Goal: Information Seeking & Learning: Learn about a topic

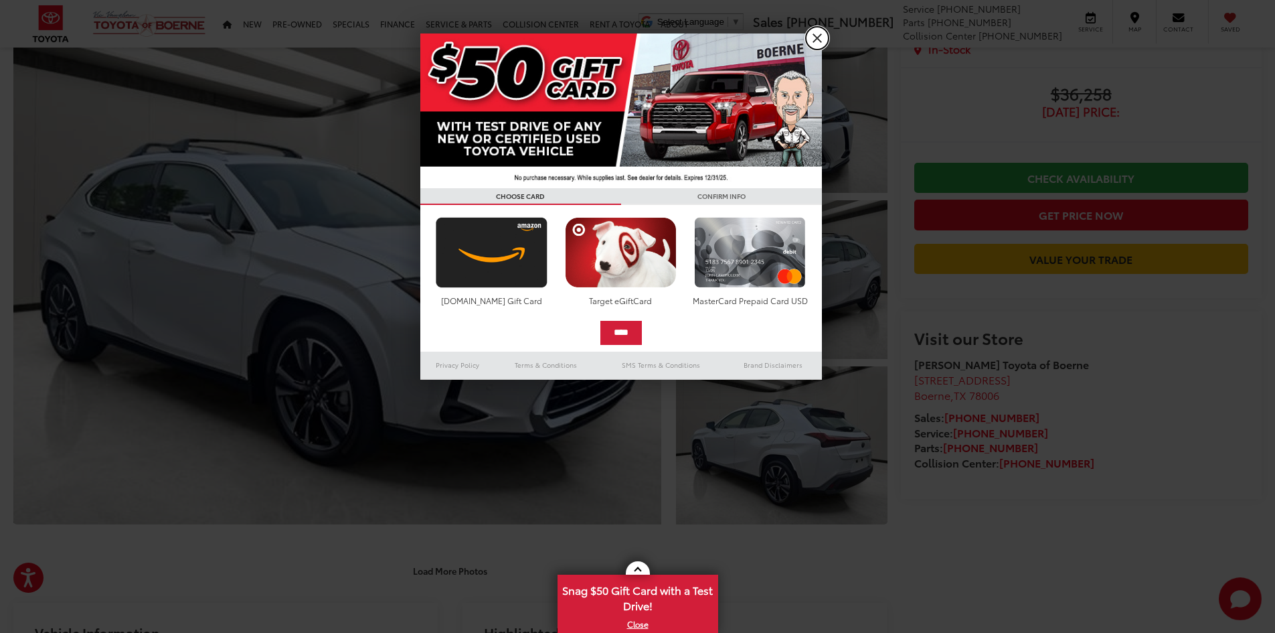
click at [816, 32] on link "X" at bounding box center [817, 38] width 23 height 23
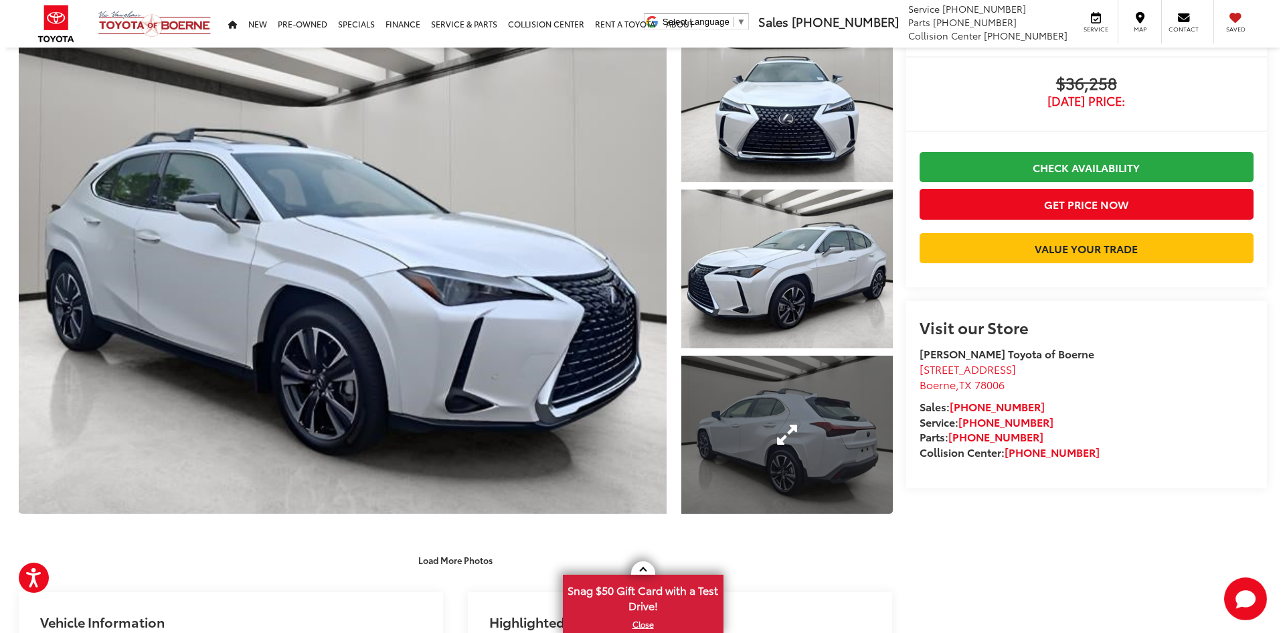
scroll to position [268, 0]
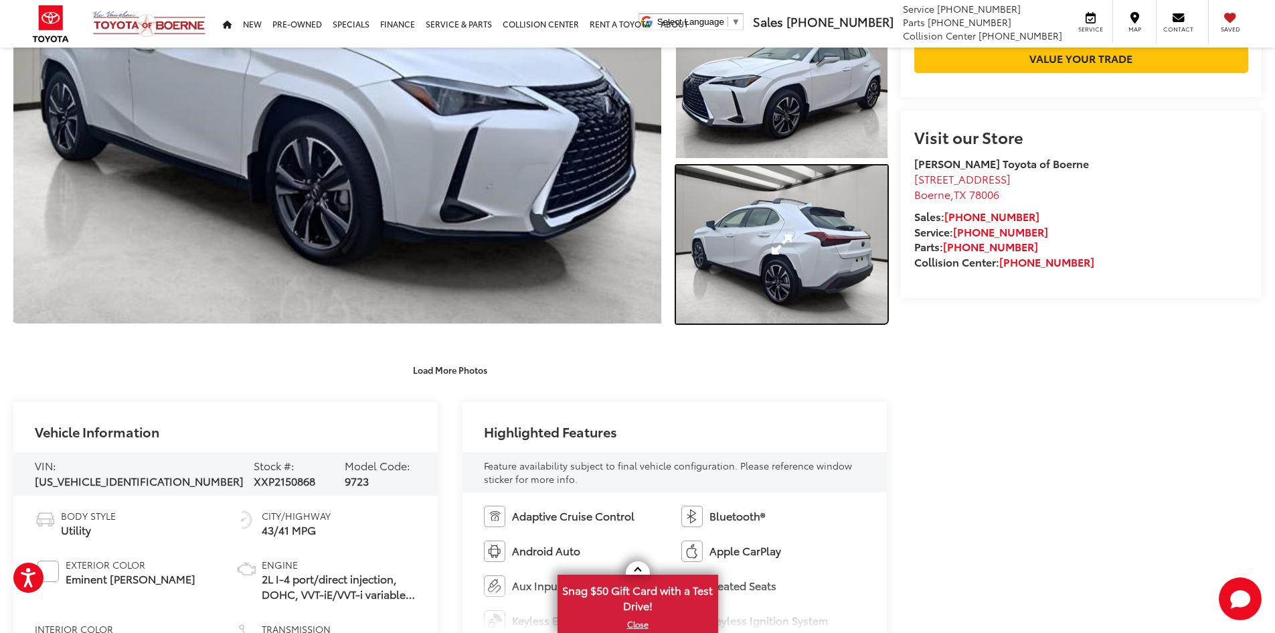
click at [799, 264] on link "Expand Photo 3" at bounding box center [782, 244] width 212 height 159
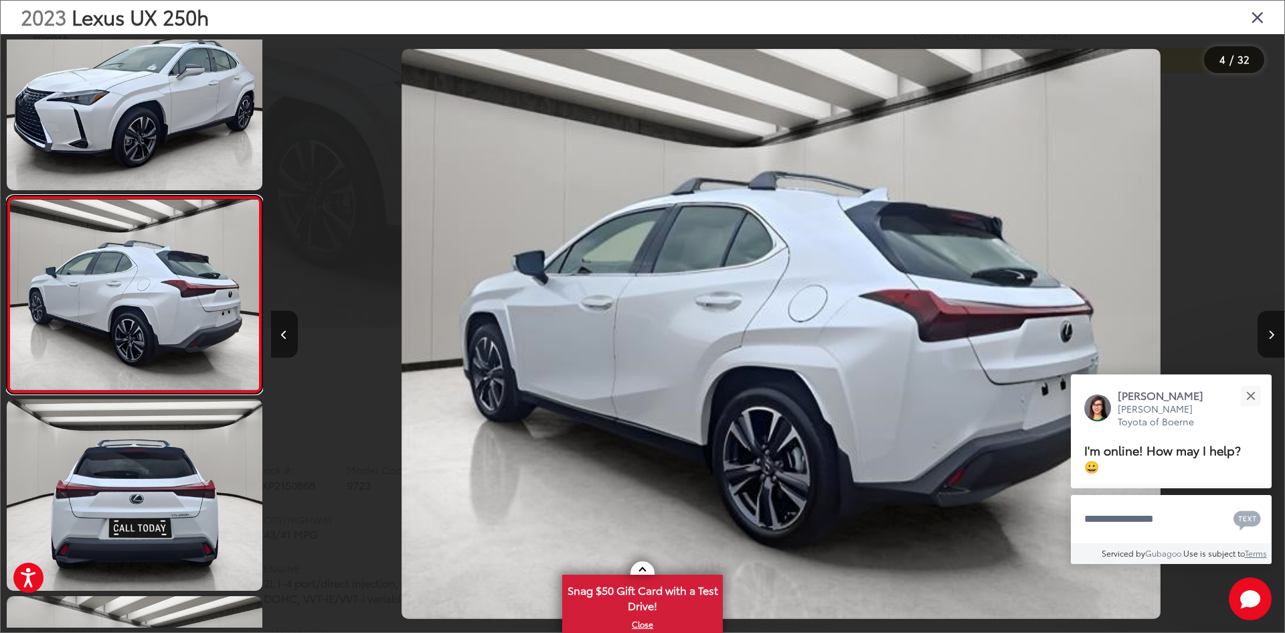
scroll to position [0, 3041]
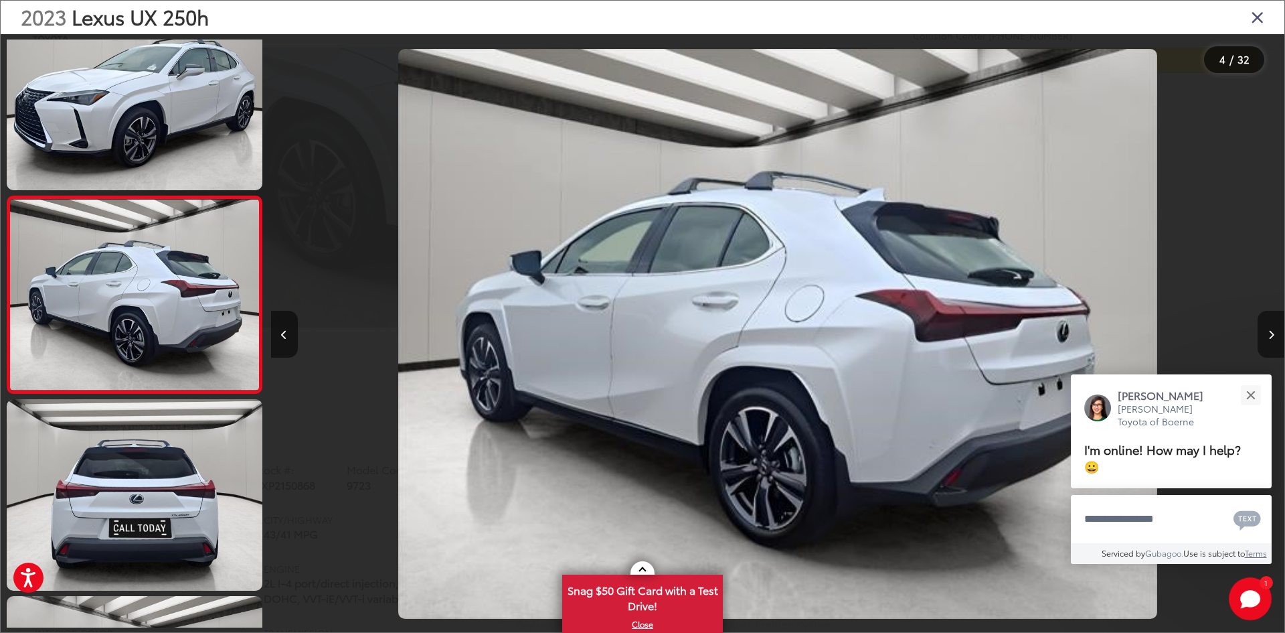
click at [1268, 327] on button "Next image" at bounding box center [1271, 334] width 27 height 47
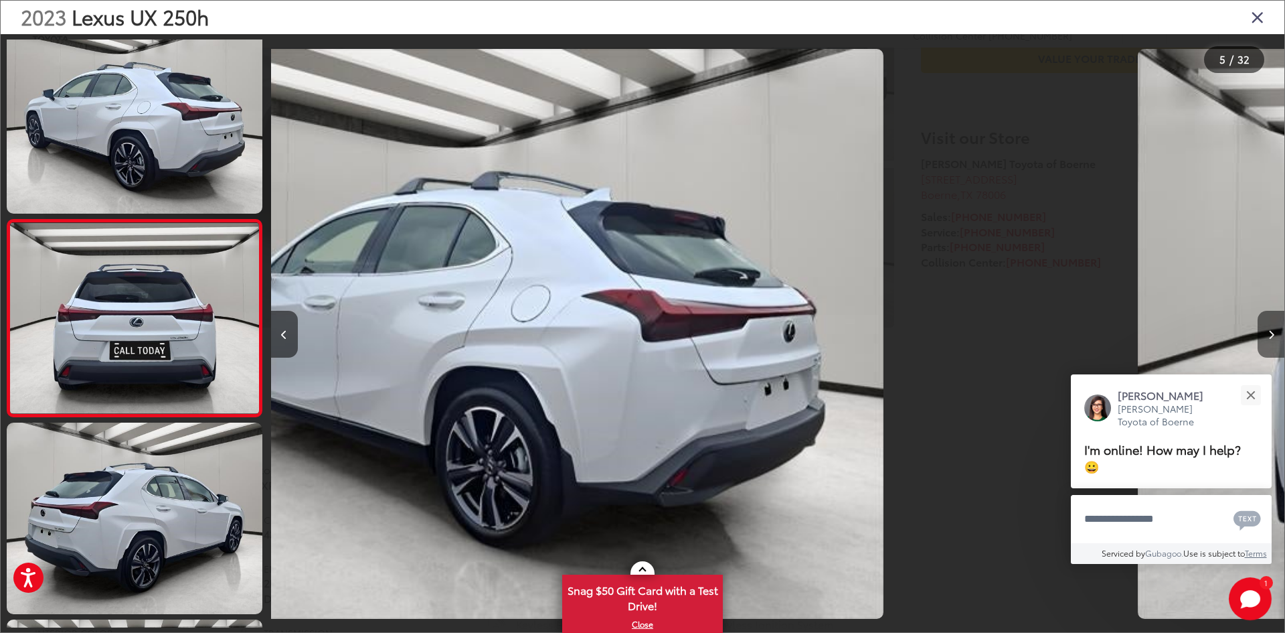
scroll to position [633, 0]
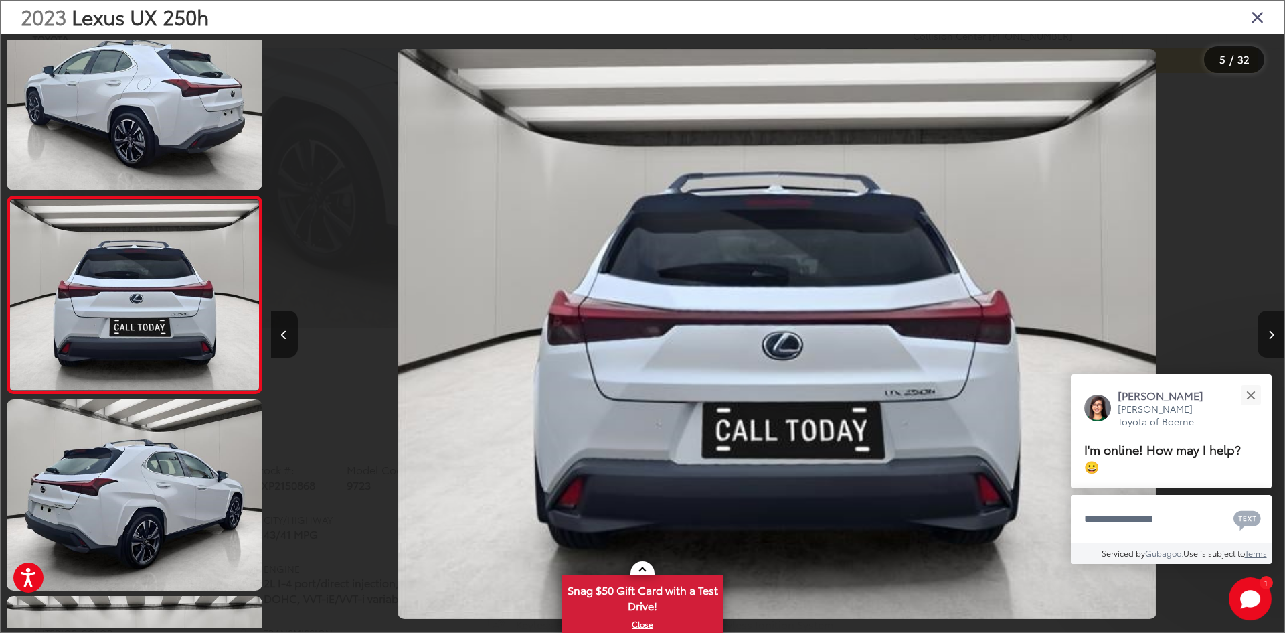
click at [1268, 327] on button "Next image" at bounding box center [1271, 334] width 27 height 47
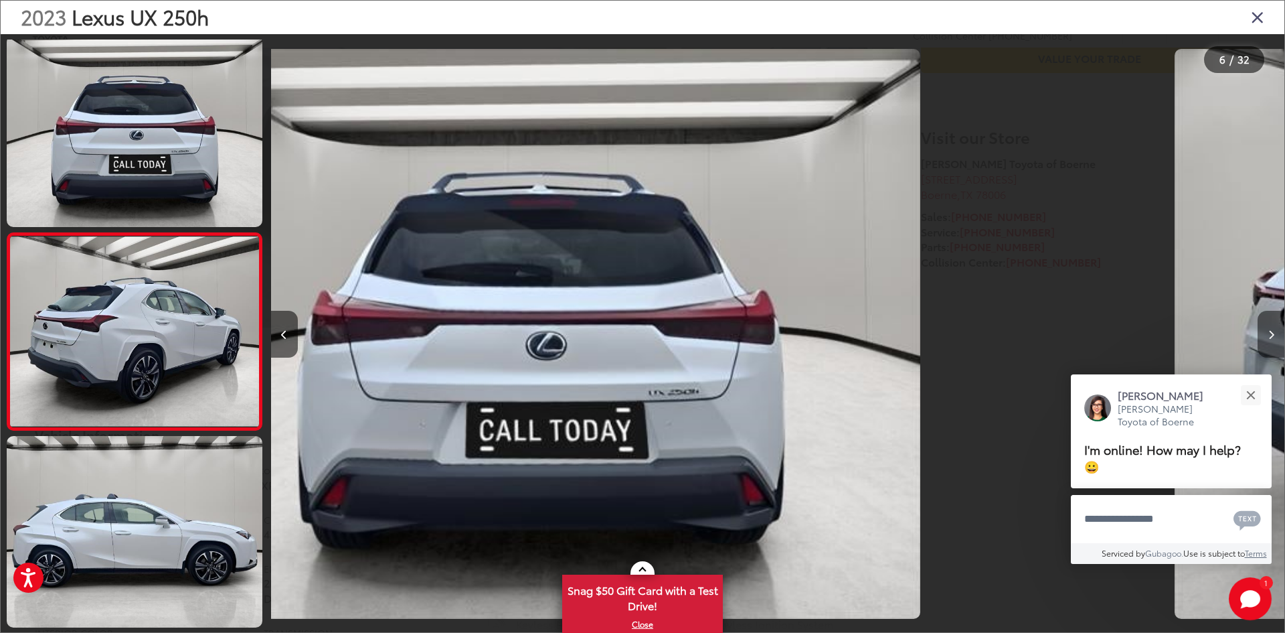
scroll to position [829, 0]
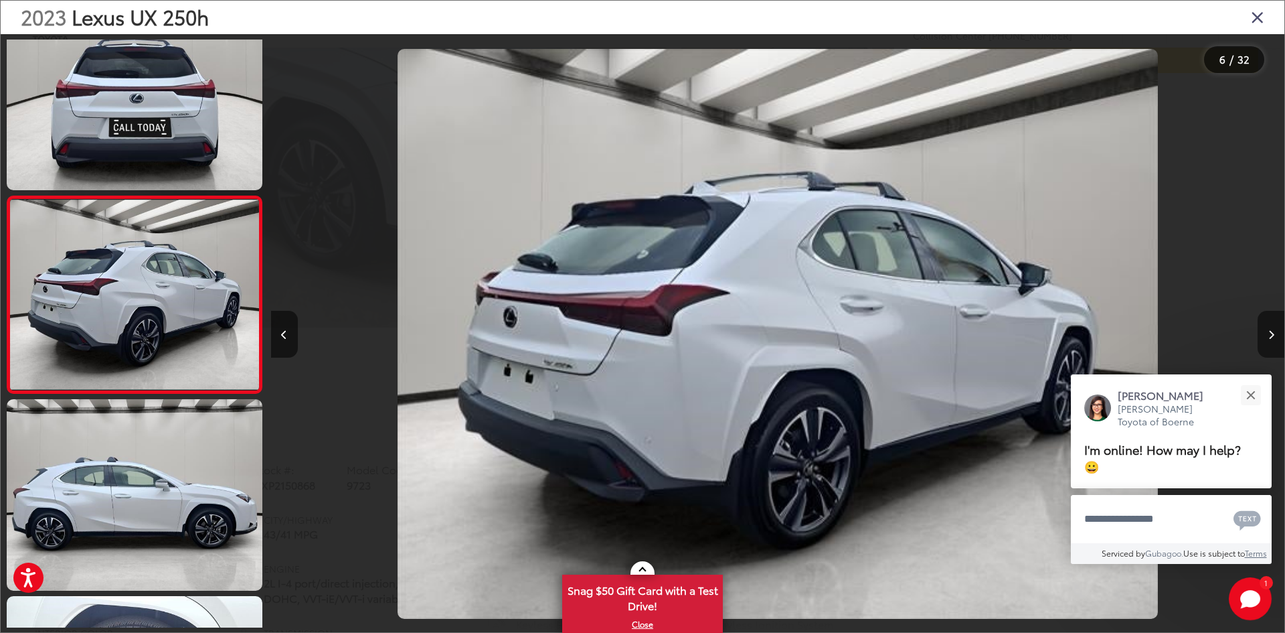
click at [1268, 327] on button "Next image" at bounding box center [1271, 334] width 27 height 47
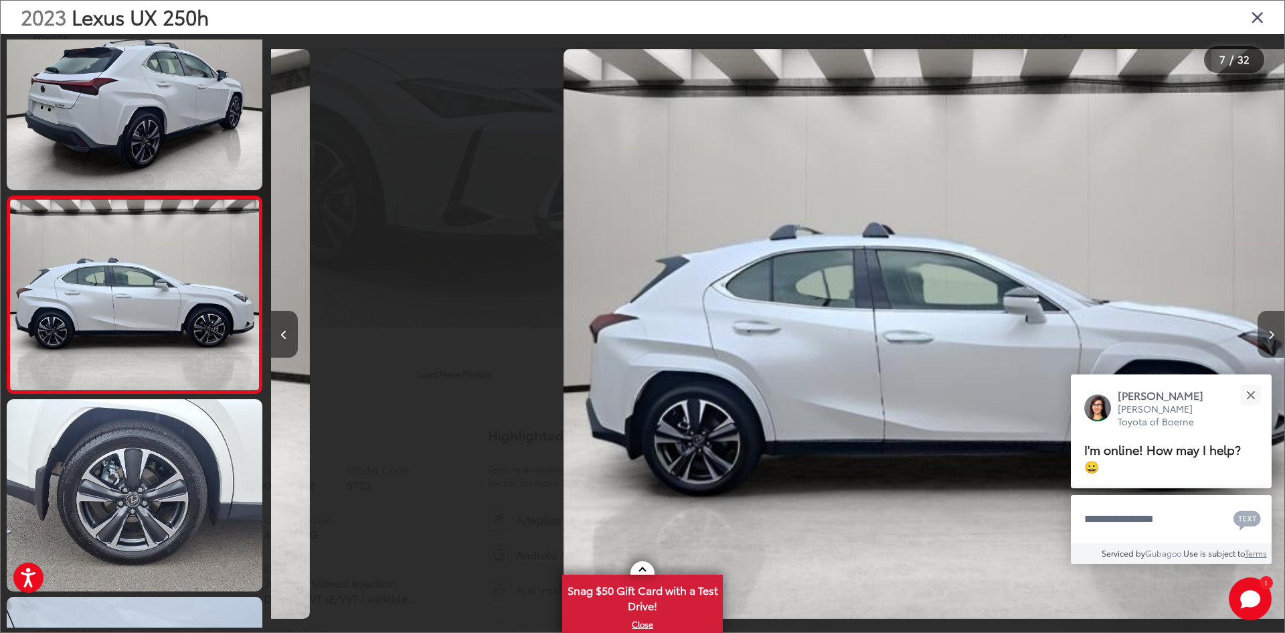
scroll to position [0, 6082]
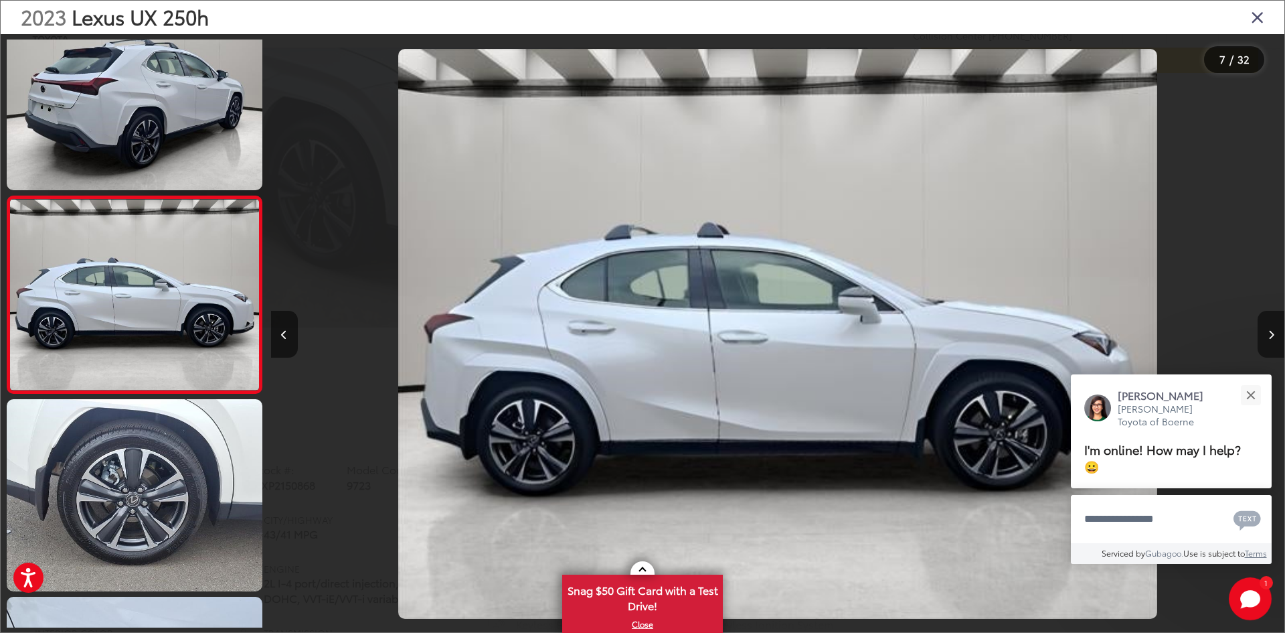
click at [1268, 327] on button "Next image" at bounding box center [1271, 334] width 27 height 47
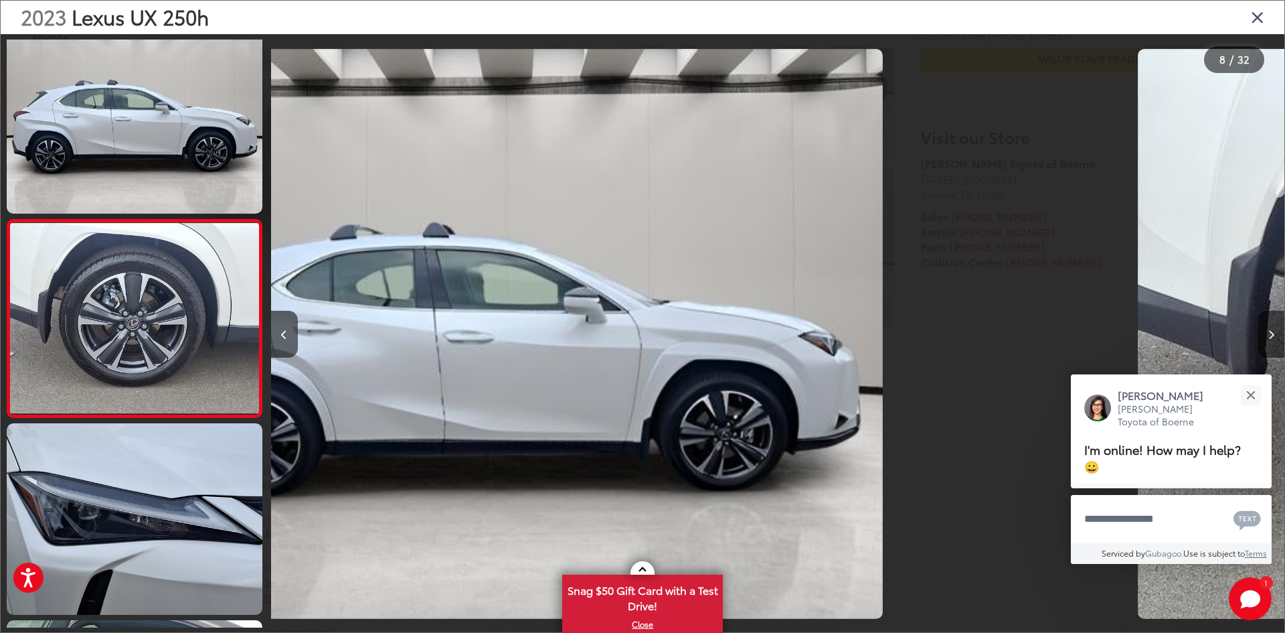
scroll to position [1223, 0]
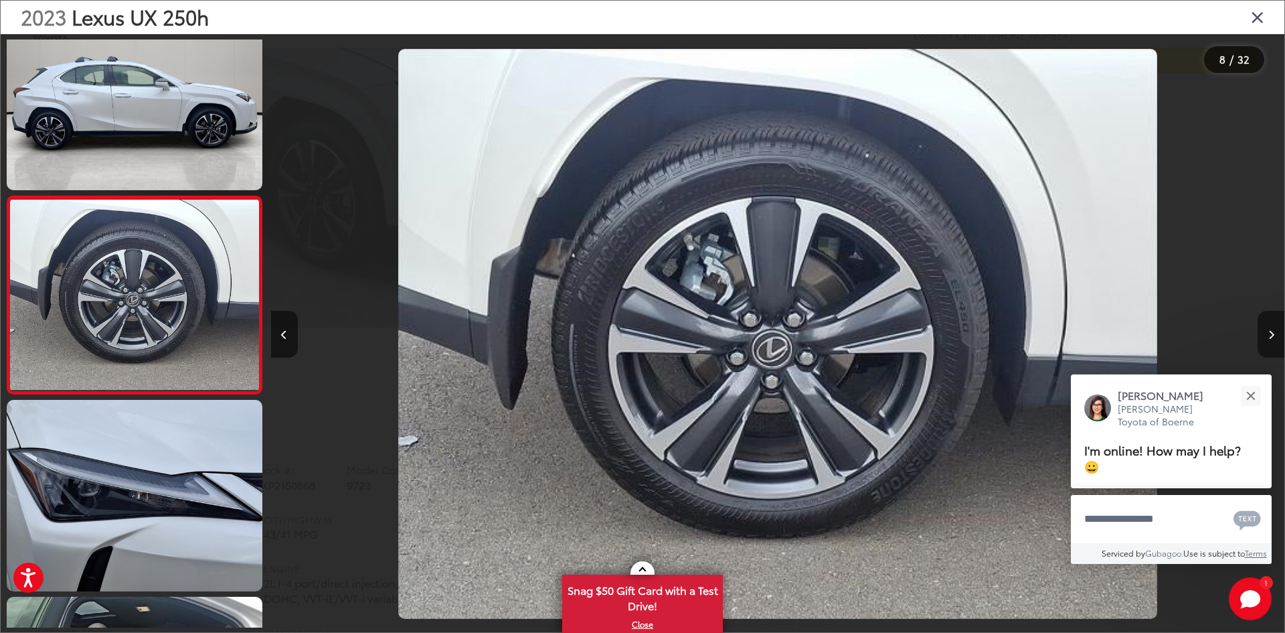
click at [1268, 325] on button "Next image" at bounding box center [1271, 334] width 27 height 47
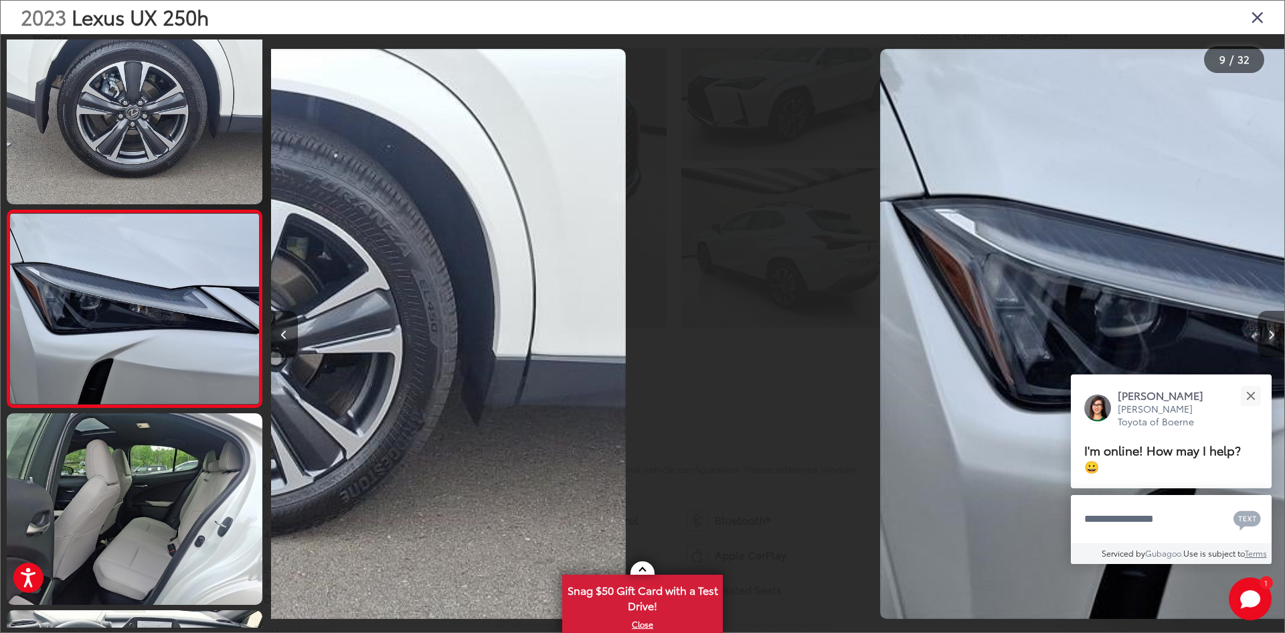
scroll to position [1420, 0]
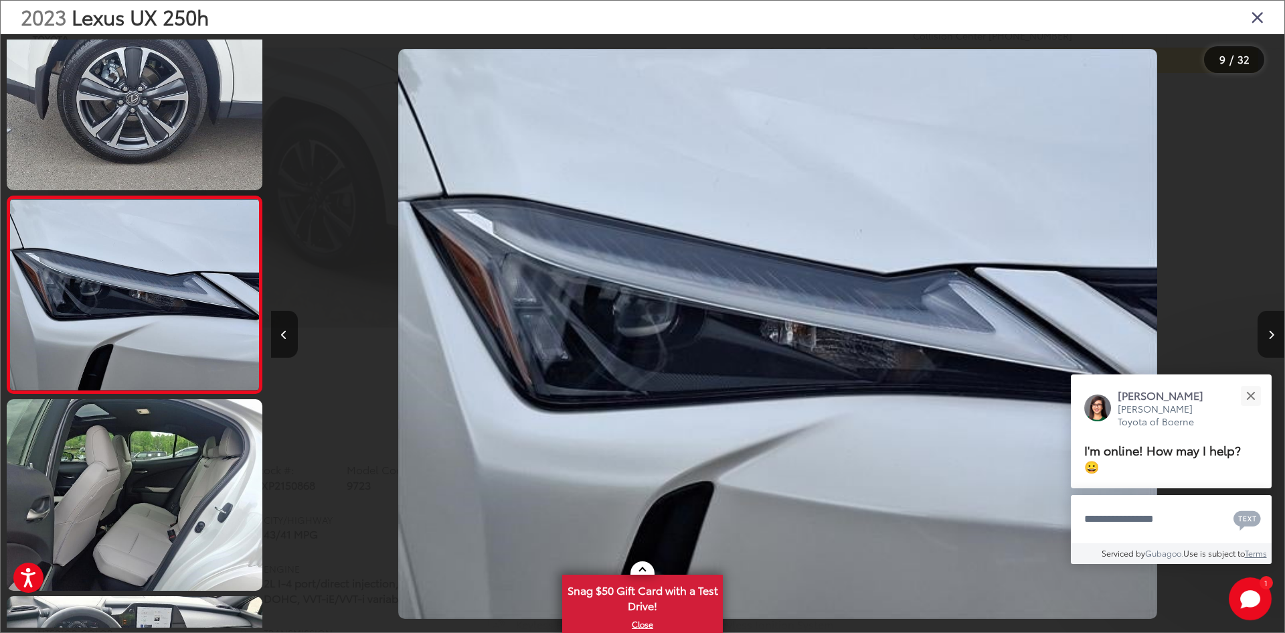
click at [1268, 325] on button "Next image" at bounding box center [1271, 334] width 27 height 47
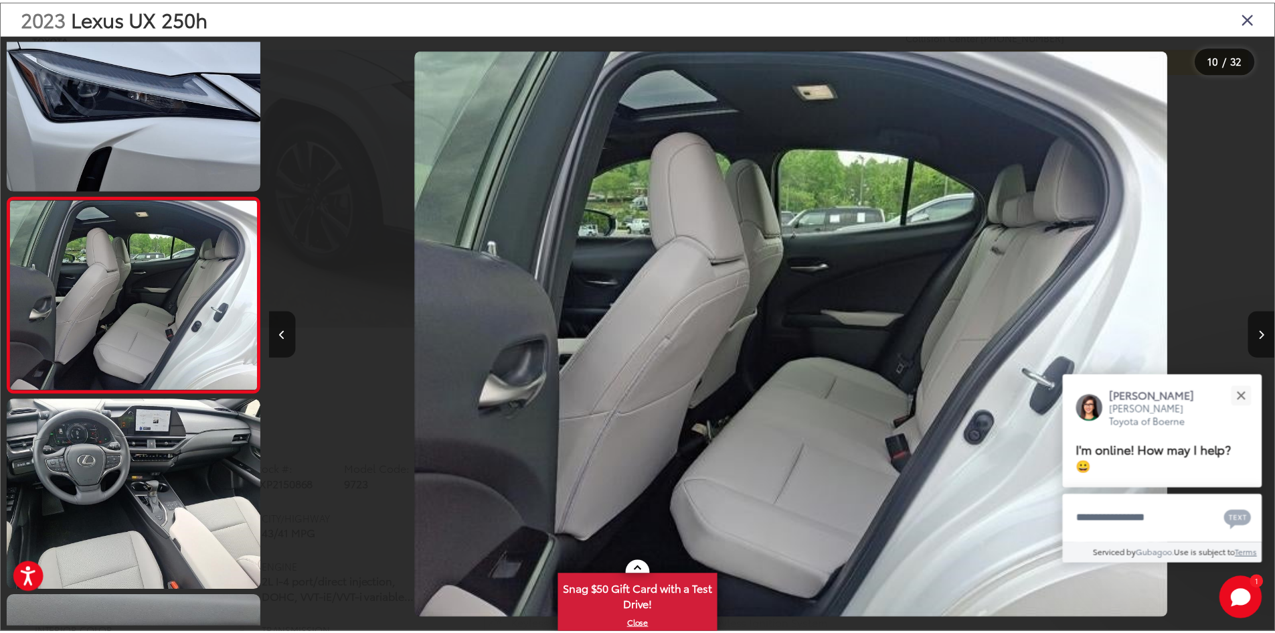
scroll to position [0, 9123]
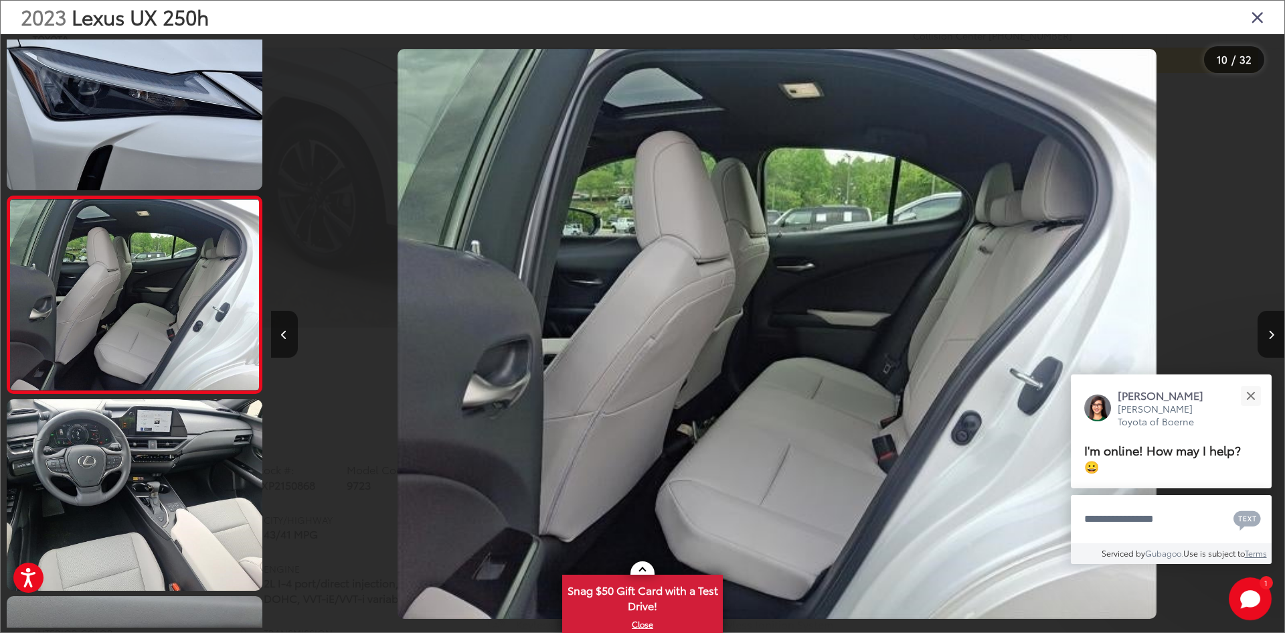
click at [1258, 12] on icon "Close gallery" at bounding box center [1257, 16] width 13 height 17
